Goal: Information Seeking & Learning: Check status

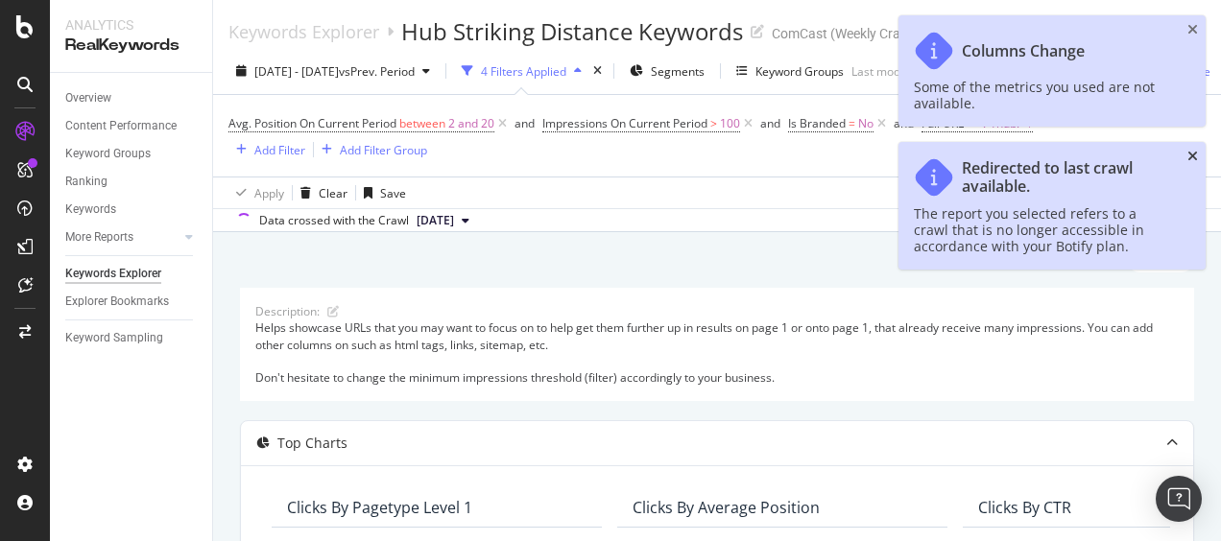
click at [1196, 158] on icon "close toast" at bounding box center [1192, 156] width 11 height 13
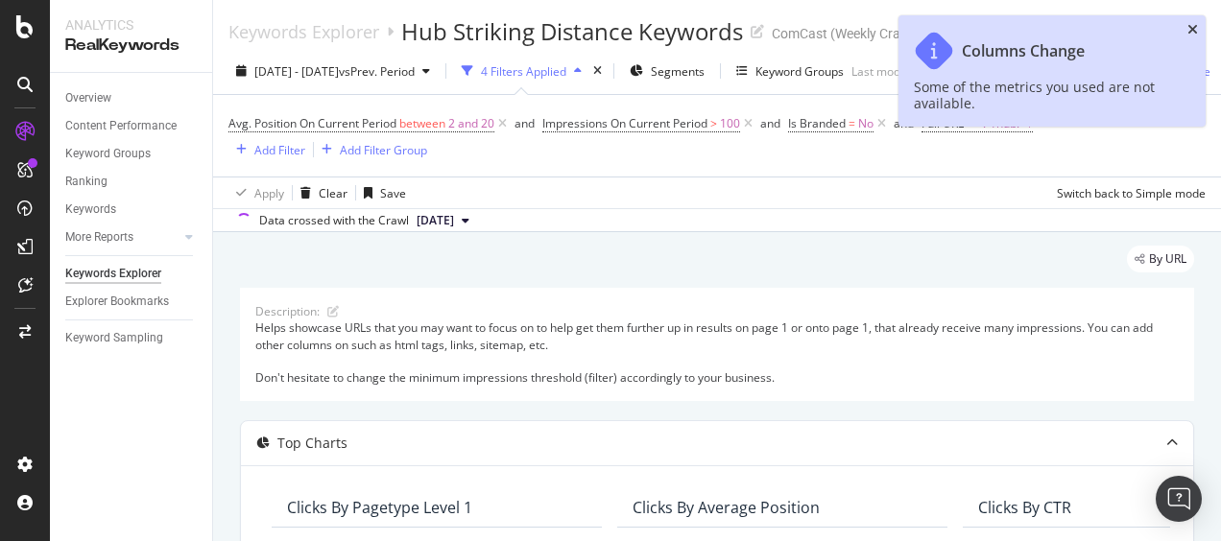
click at [1192, 33] on icon "close toast" at bounding box center [1192, 29] width 11 height 13
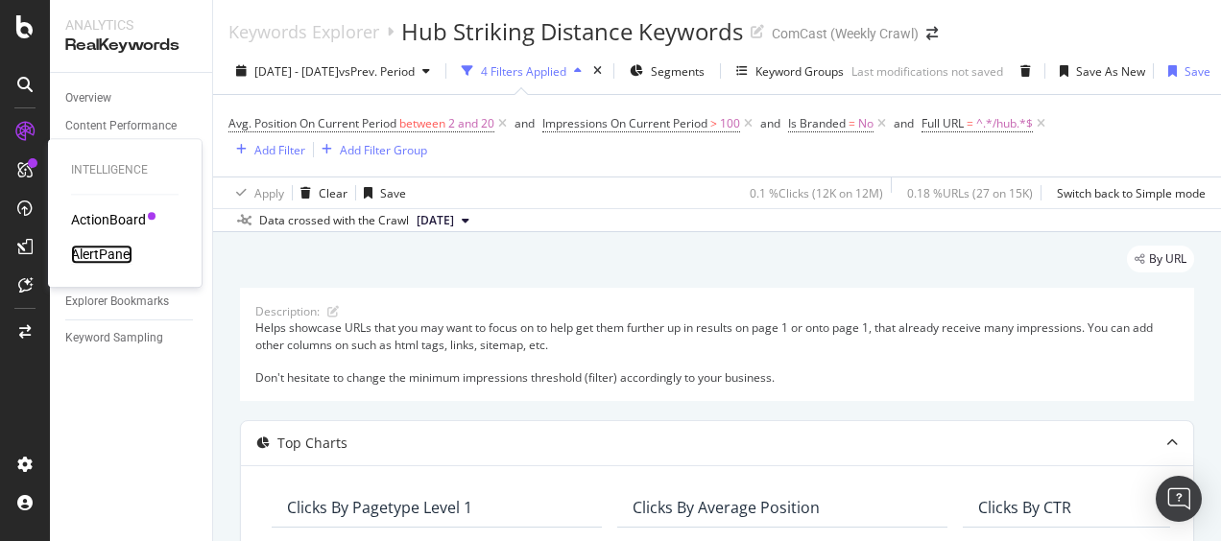
click at [113, 253] on div "AlertPanel" at bounding box center [101, 254] width 61 height 19
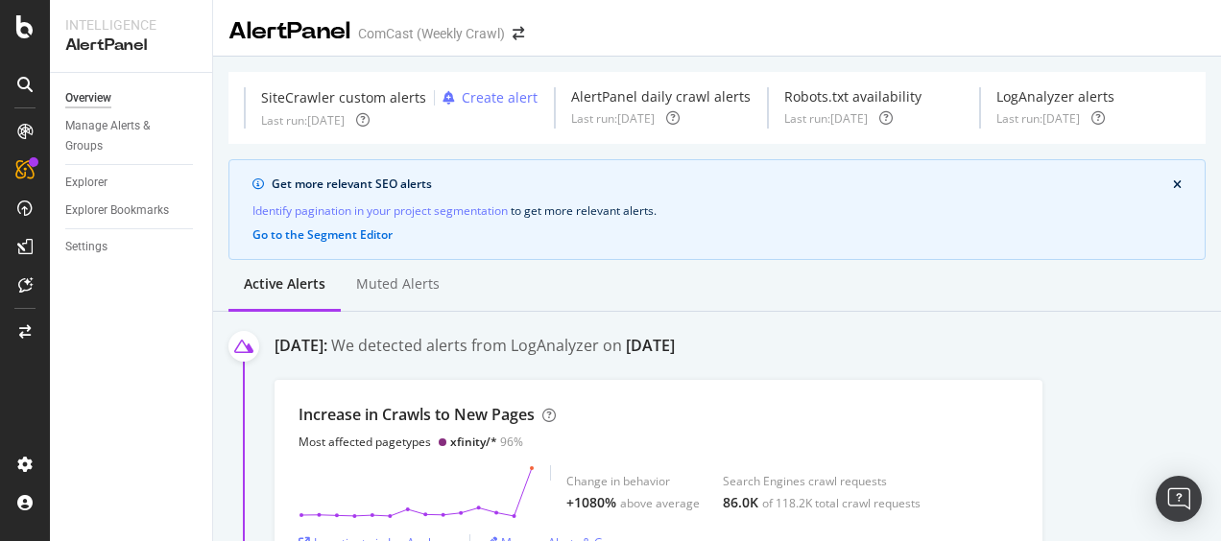
click at [1097, 381] on div "[DATE]: We detected alerts from LogAnalyzer on [DATE] Increase in [GEOGRAPHIC_D…" at bounding box center [748, 454] width 946 height 239
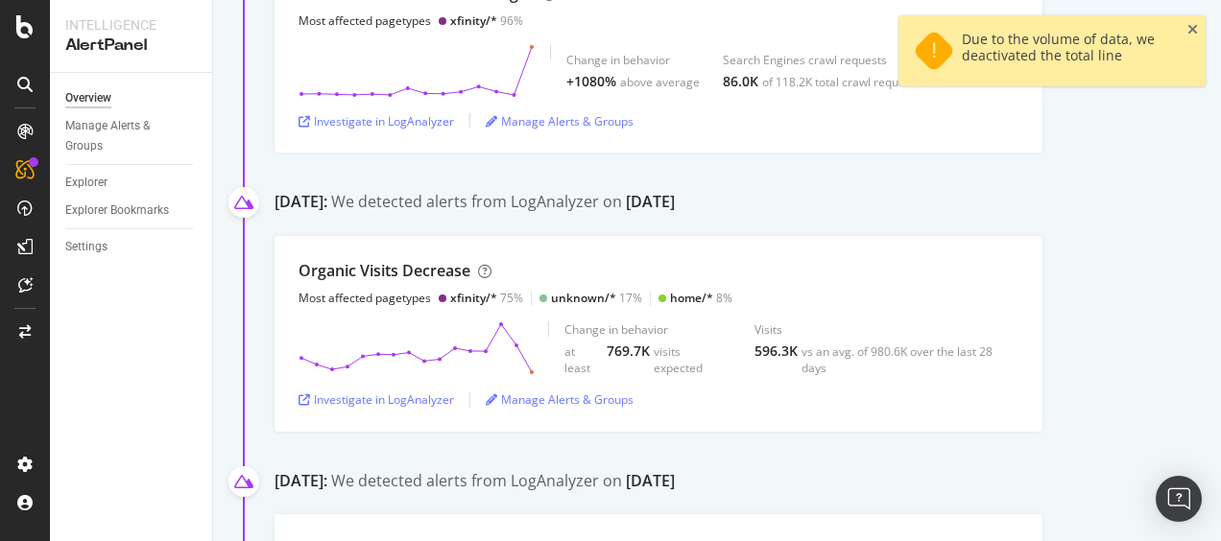
scroll to position [422, 0]
click at [1188, 29] on icon "close toast" at bounding box center [1192, 29] width 11 height 13
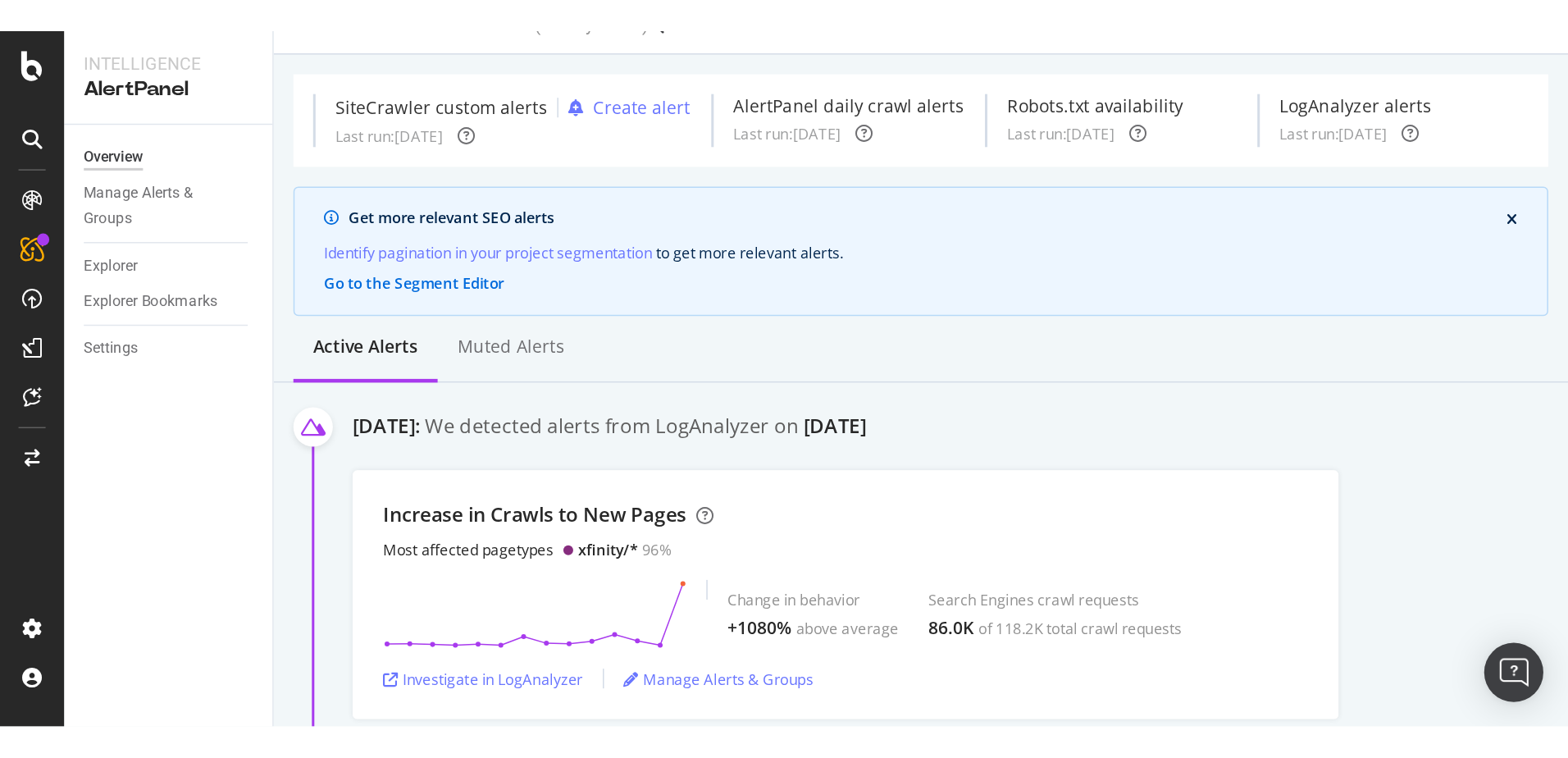
scroll to position [0, 0]
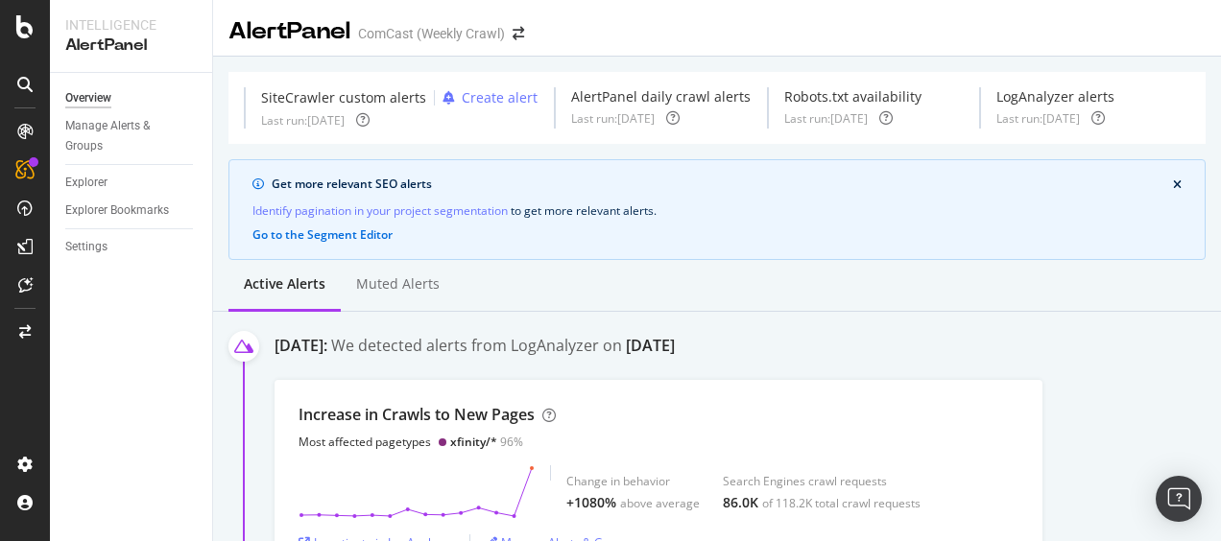
click at [1161, 395] on div "[DATE]: We detected alerts from LogAnalyzer on [DATE] Increase in [GEOGRAPHIC_D…" at bounding box center [748, 454] width 946 height 239
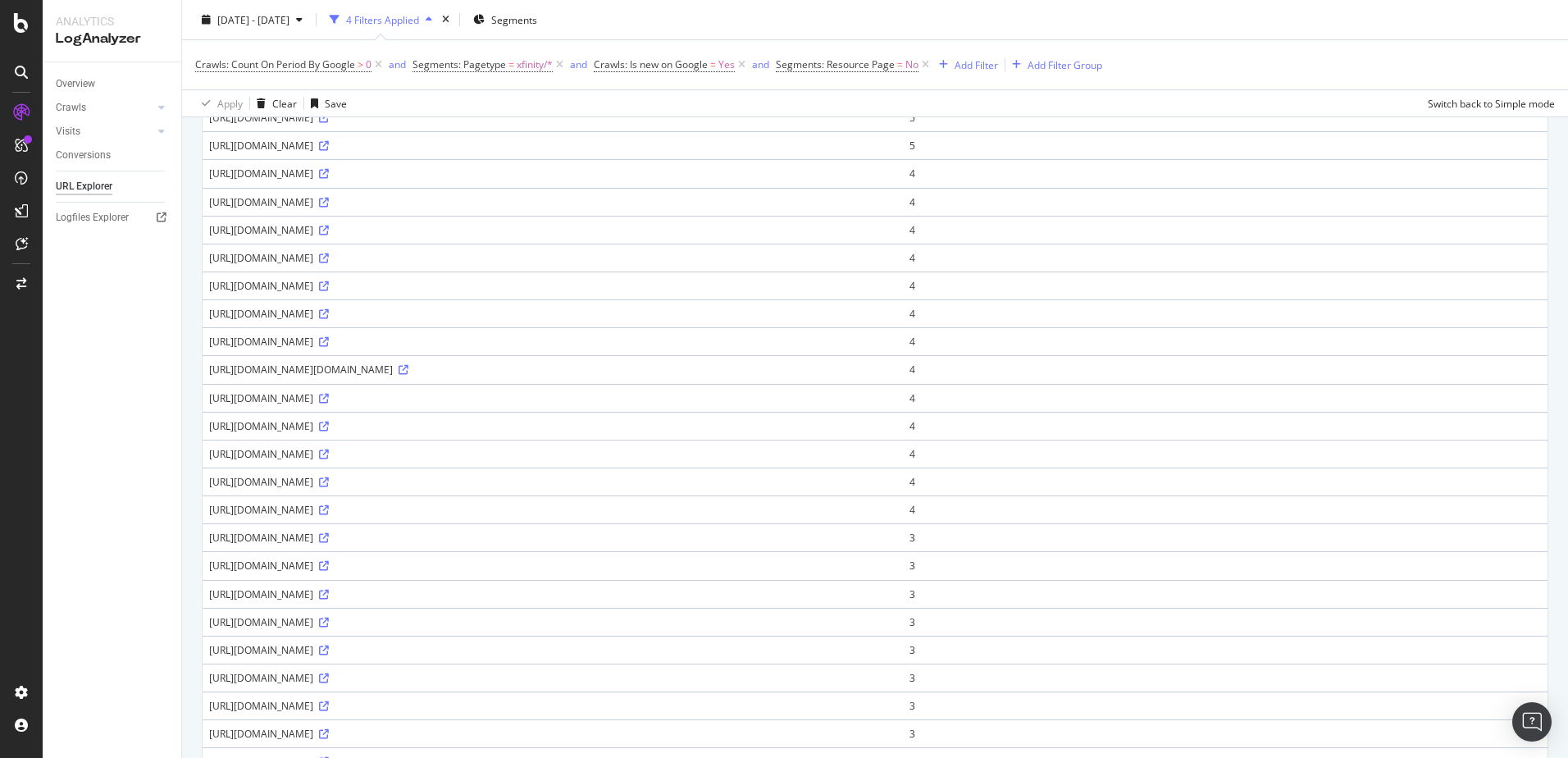
scroll to position [492, 0]
click at [329, 541] on icon at bounding box center [324, 541] width 10 height 10
